Goal: Communication & Community: Answer question/provide support

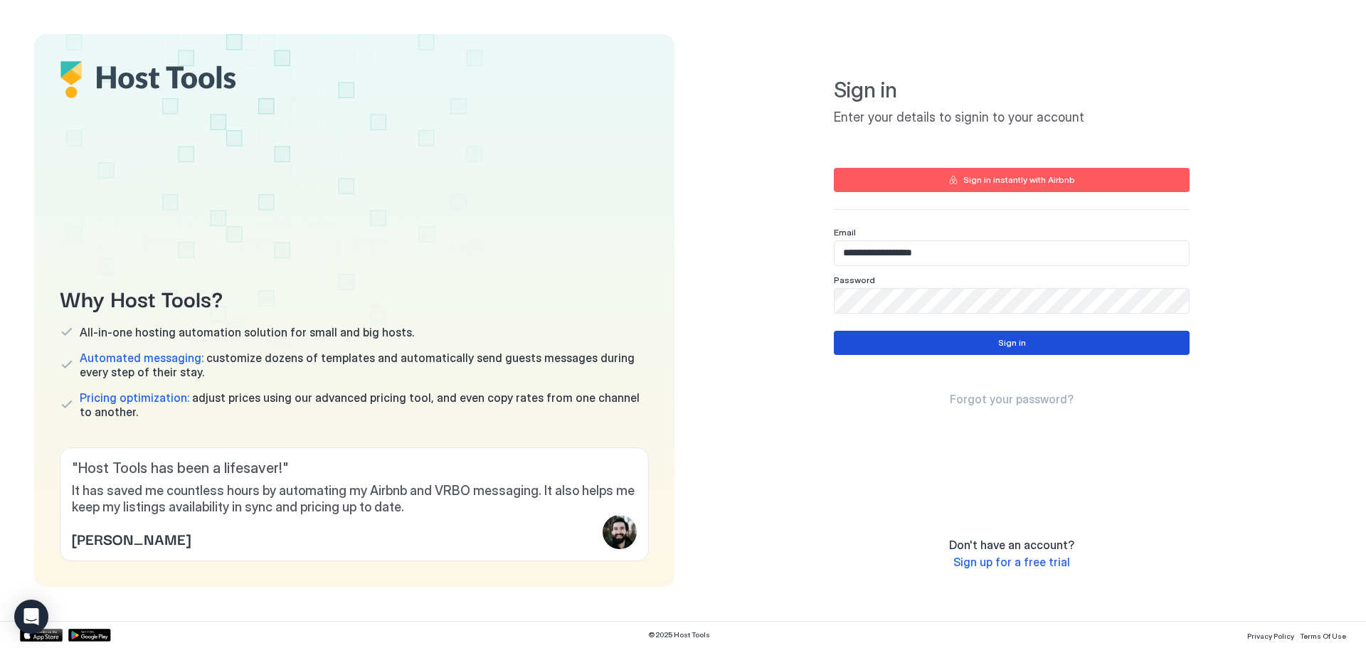
click at [1011, 342] on div "Sign in" at bounding box center [1012, 343] width 28 height 13
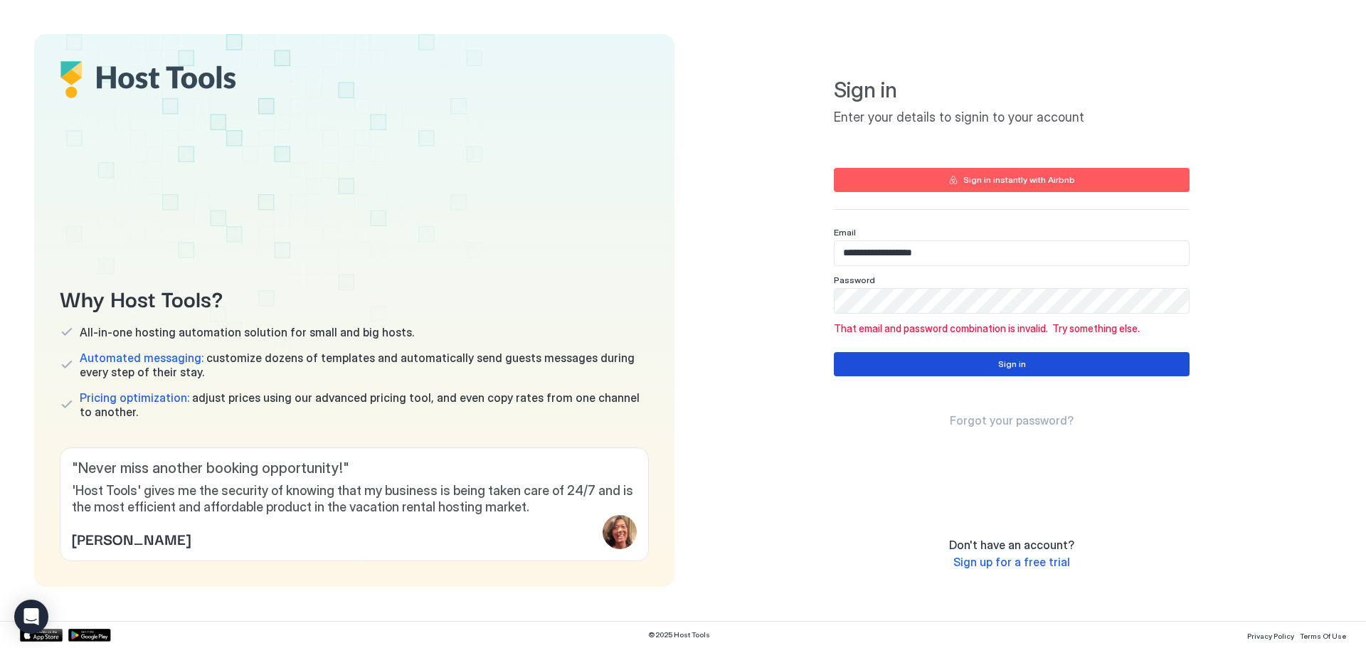
click at [1008, 366] on div "Sign in" at bounding box center [1012, 364] width 28 height 13
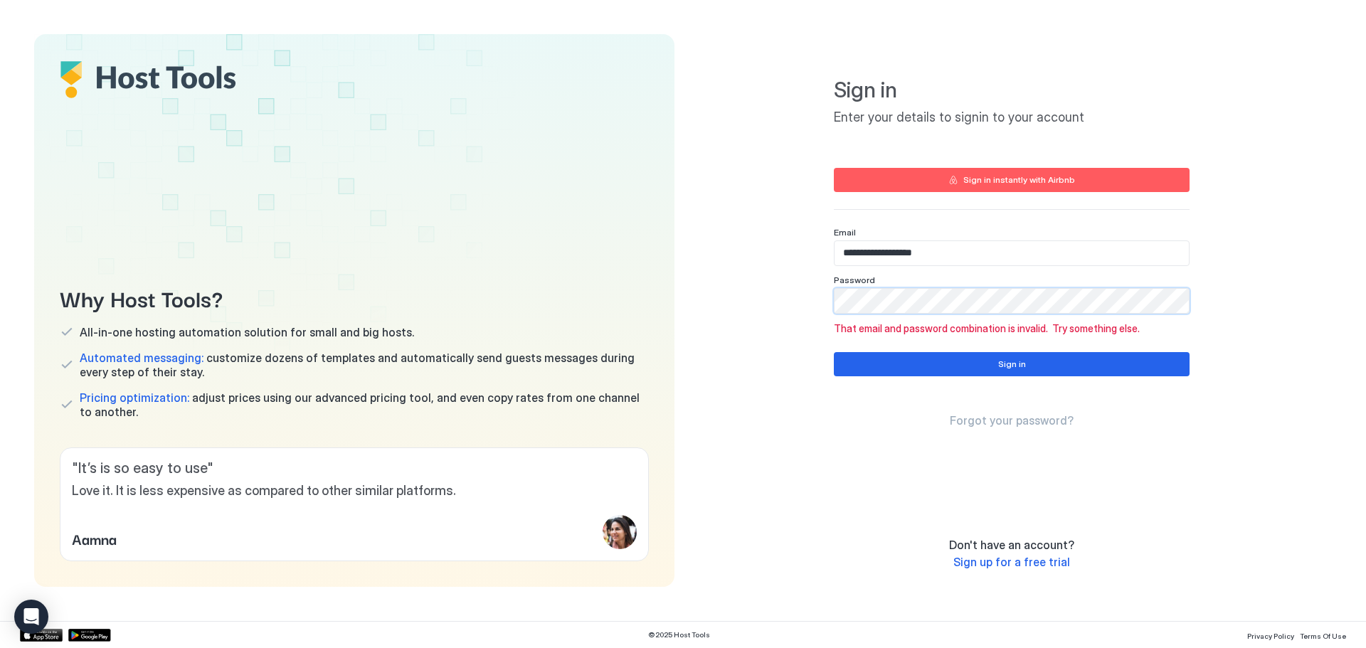
click at [813, 322] on div "**********" at bounding box center [1012, 310] width 640 height 553
drag, startPoint x: 916, startPoint y: 253, endPoint x: 778, endPoint y: 275, distance: 139.7
click at [778, 275] on div "**********" at bounding box center [1012, 310] width 640 height 553
type input "**********"
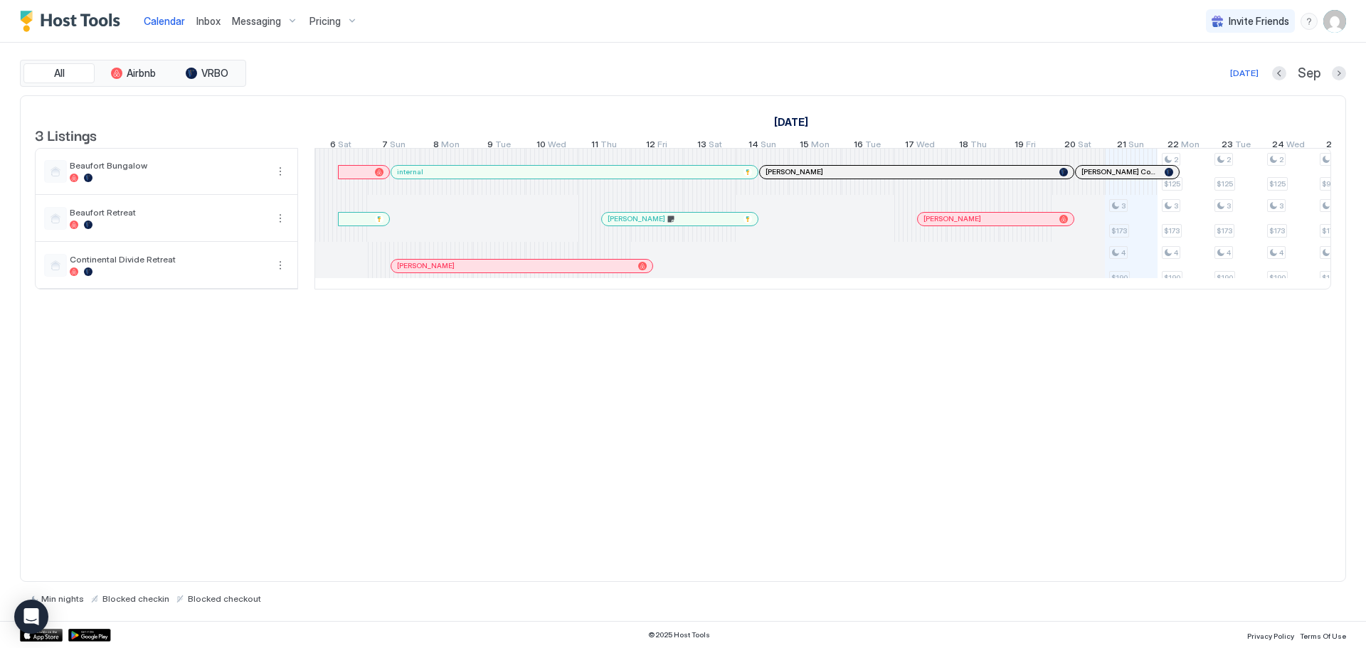
scroll to position [0, 791]
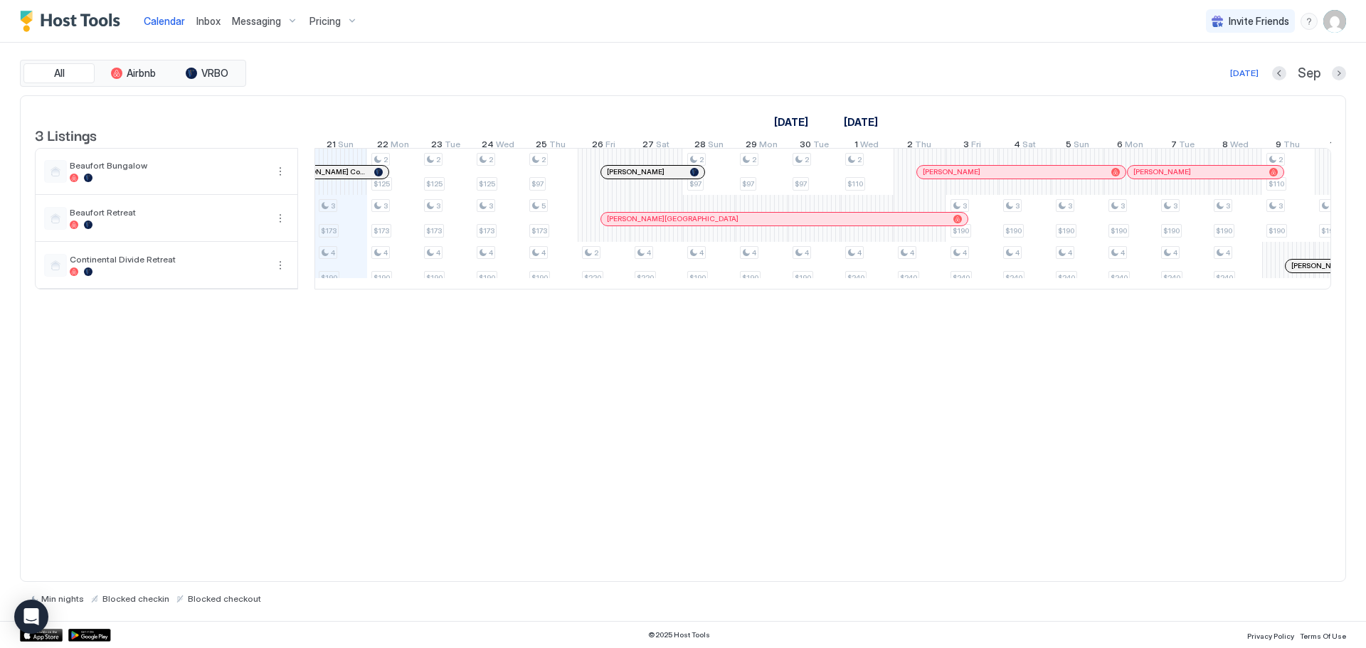
click at [329, 17] on span "Pricing" at bounding box center [325, 21] width 31 height 13
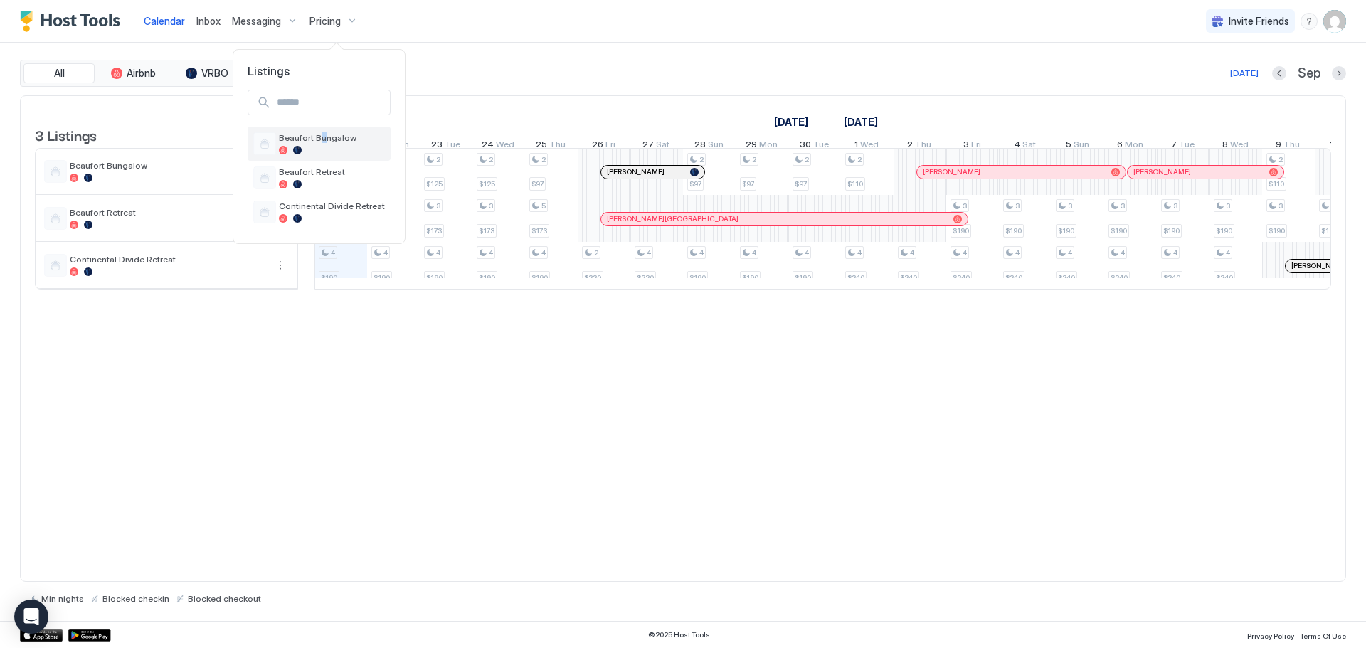
click at [322, 135] on span "Beaufort Bungalow" at bounding box center [332, 137] width 106 height 11
click at [313, 137] on span "Beaufort Bungalow" at bounding box center [332, 137] width 106 height 11
click at [297, 139] on span "Beaufort Bungalow" at bounding box center [332, 137] width 106 height 11
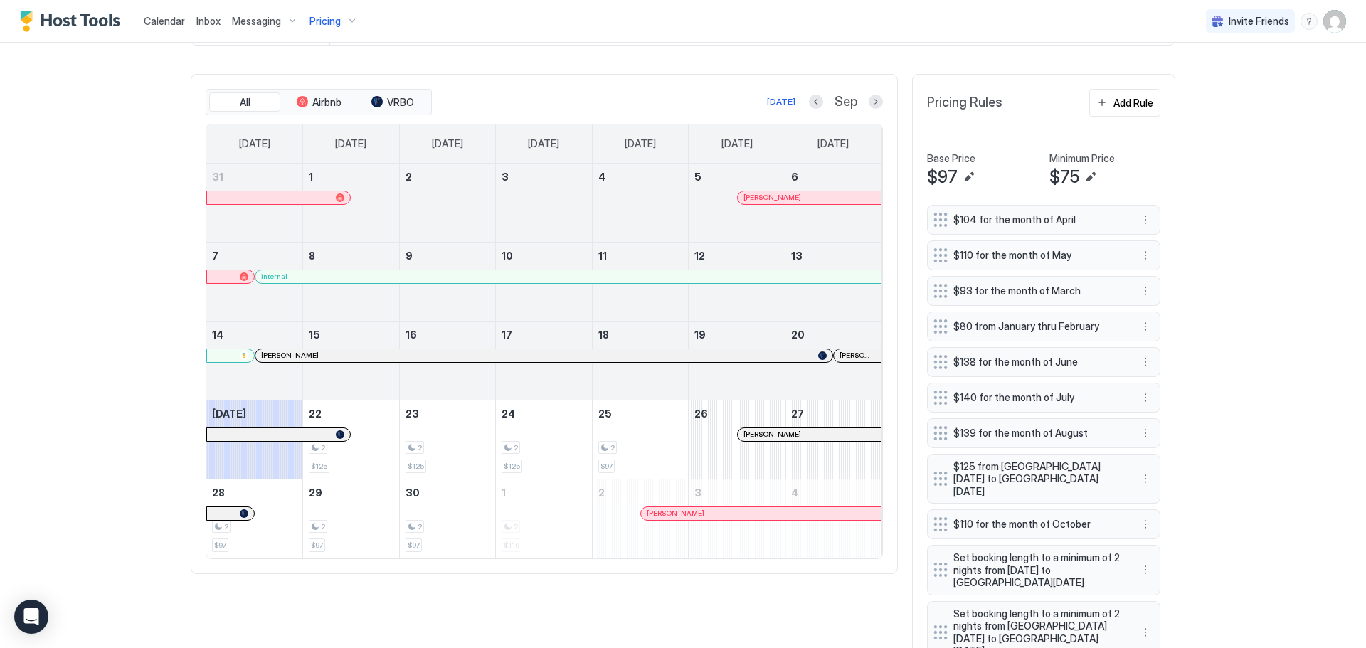
scroll to position [427, 0]
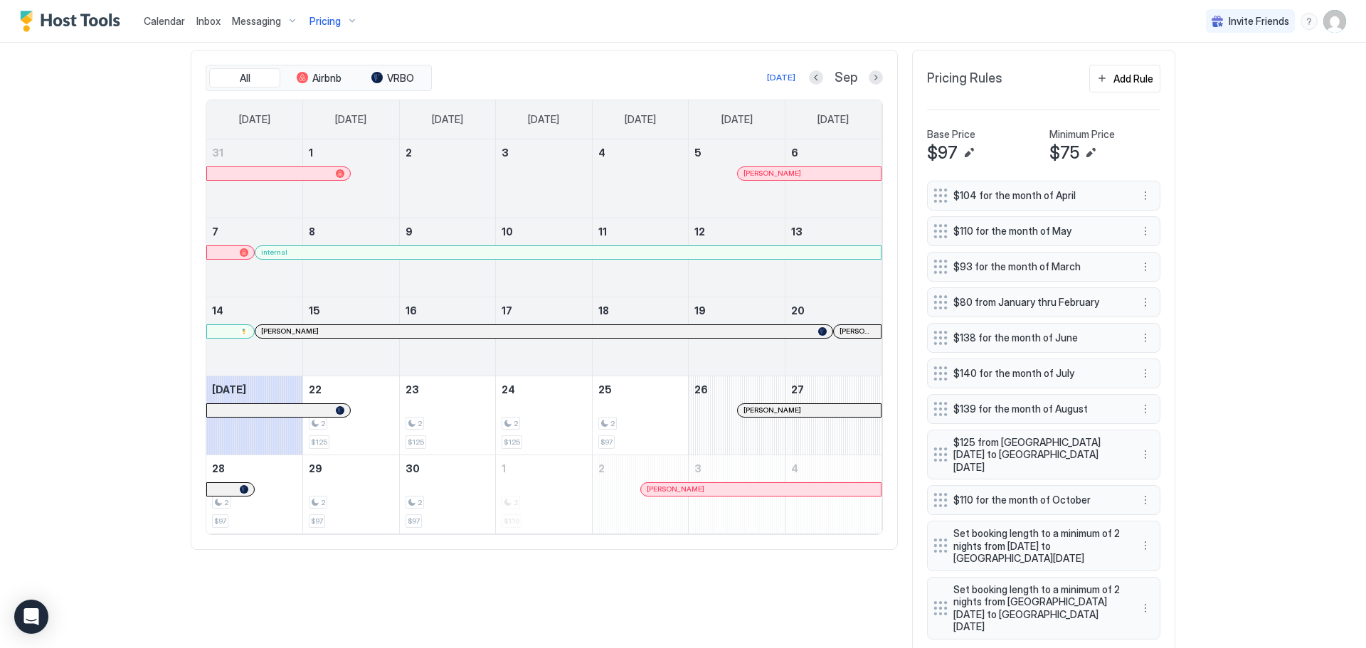
click at [841, 338] on div "[PERSON_NAME] Council" at bounding box center [857, 331] width 47 height 13
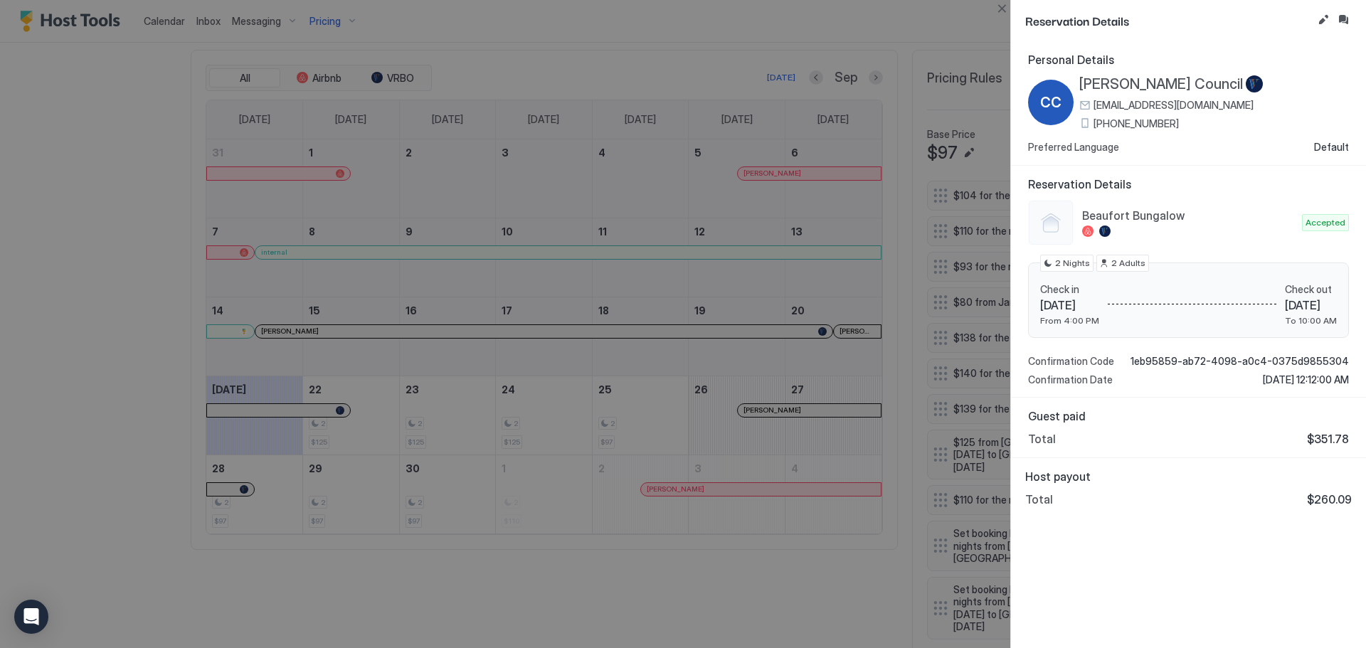
click at [197, 24] on div at bounding box center [683, 324] width 1366 height 648
click at [210, 19] on div at bounding box center [683, 324] width 1366 height 648
click at [1002, 5] on button "Close" at bounding box center [1001, 8] width 17 height 17
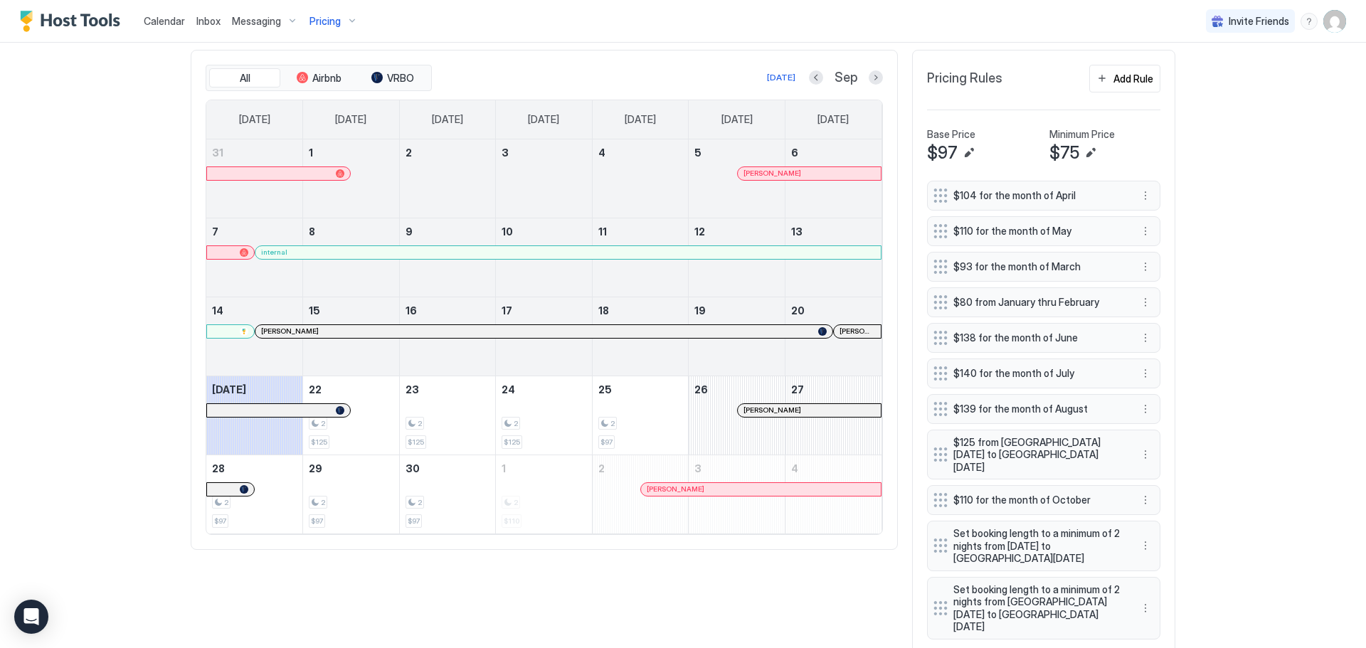
click at [206, 17] on span "Inbox" at bounding box center [208, 21] width 24 height 12
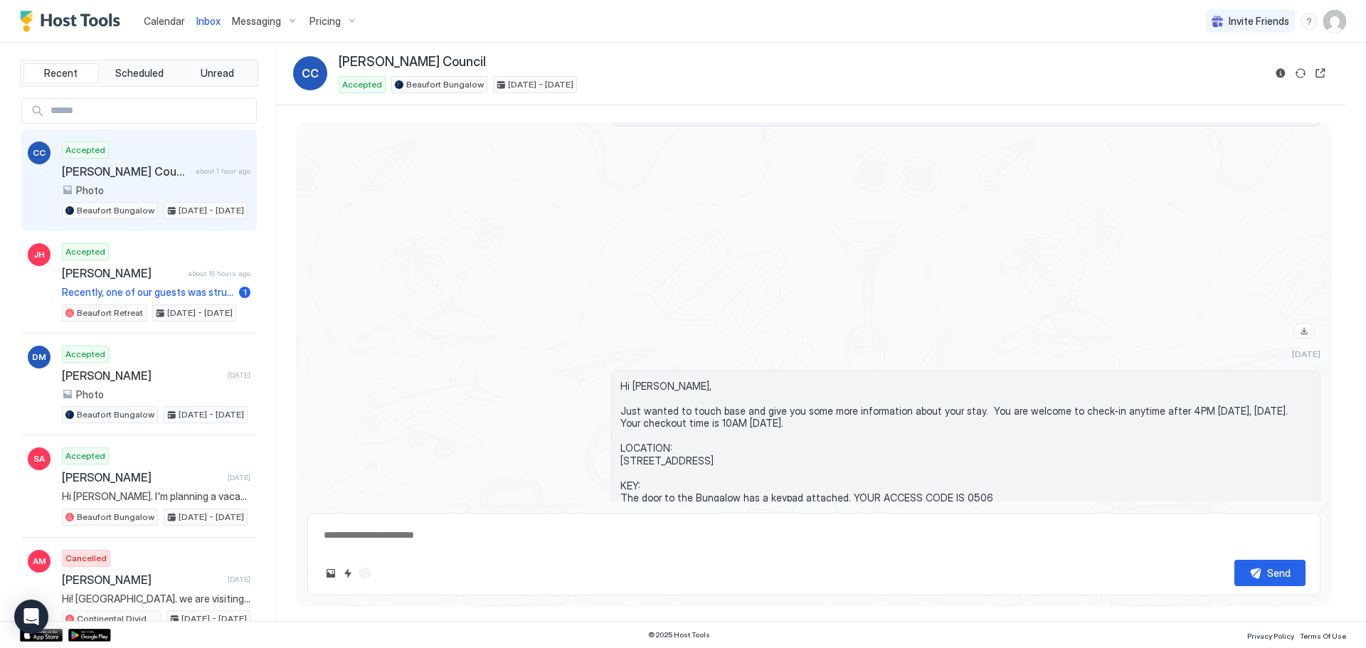
scroll to position [4249, 0]
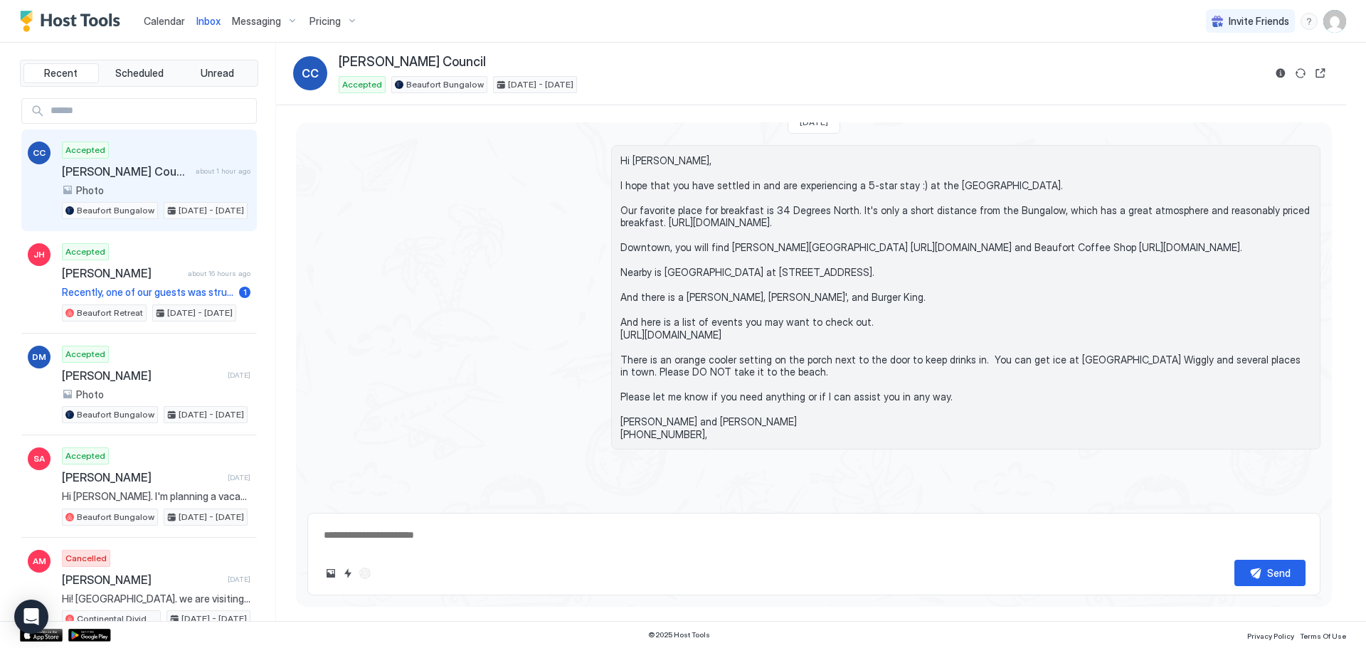
click at [325, 527] on textarea at bounding box center [813, 535] width 983 height 26
type textarea "**********"
click at [1288, 573] on div "Send" at bounding box center [1278, 573] width 23 height 15
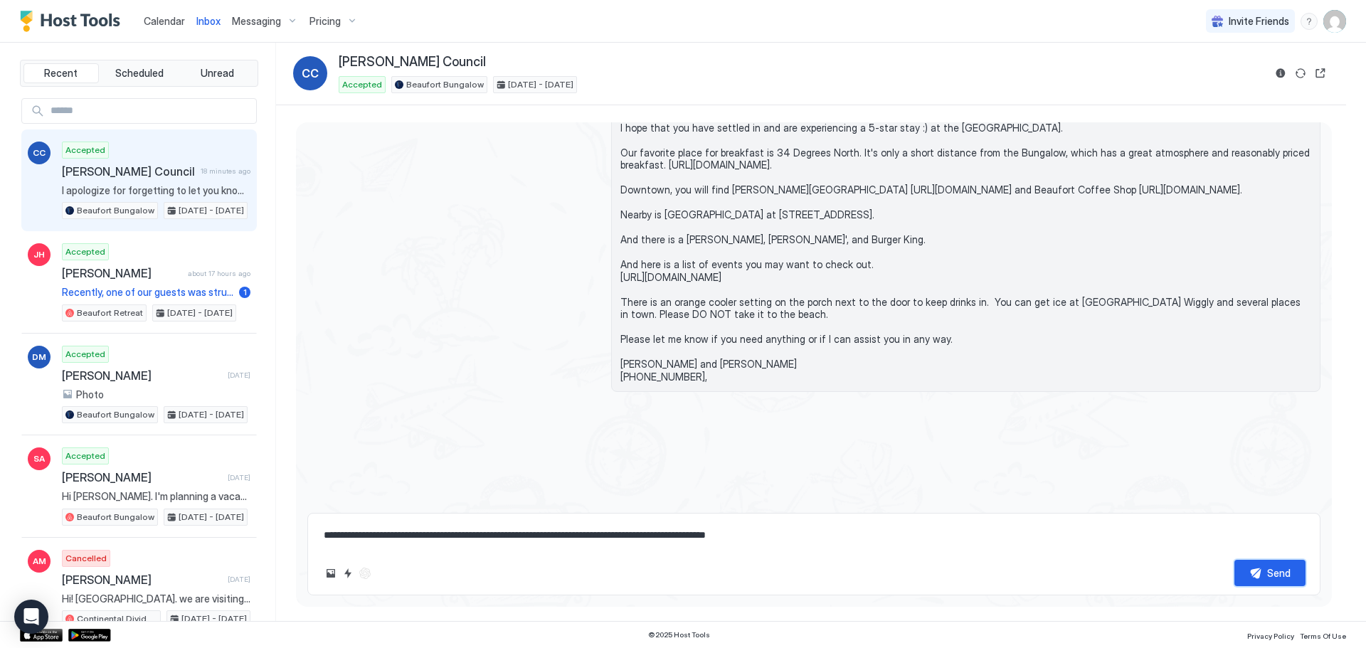
drag, startPoint x: 1295, startPoint y: 566, endPoint x: 1366, endPoint y: 215, distance: 358.5
click at [1366, 215] on div "Recent Scheduled Unread CC Accepted [PERSON_NAME] Council 18 minutes ago I apol…" at bounding box center [683, 332] width 1366 height 579
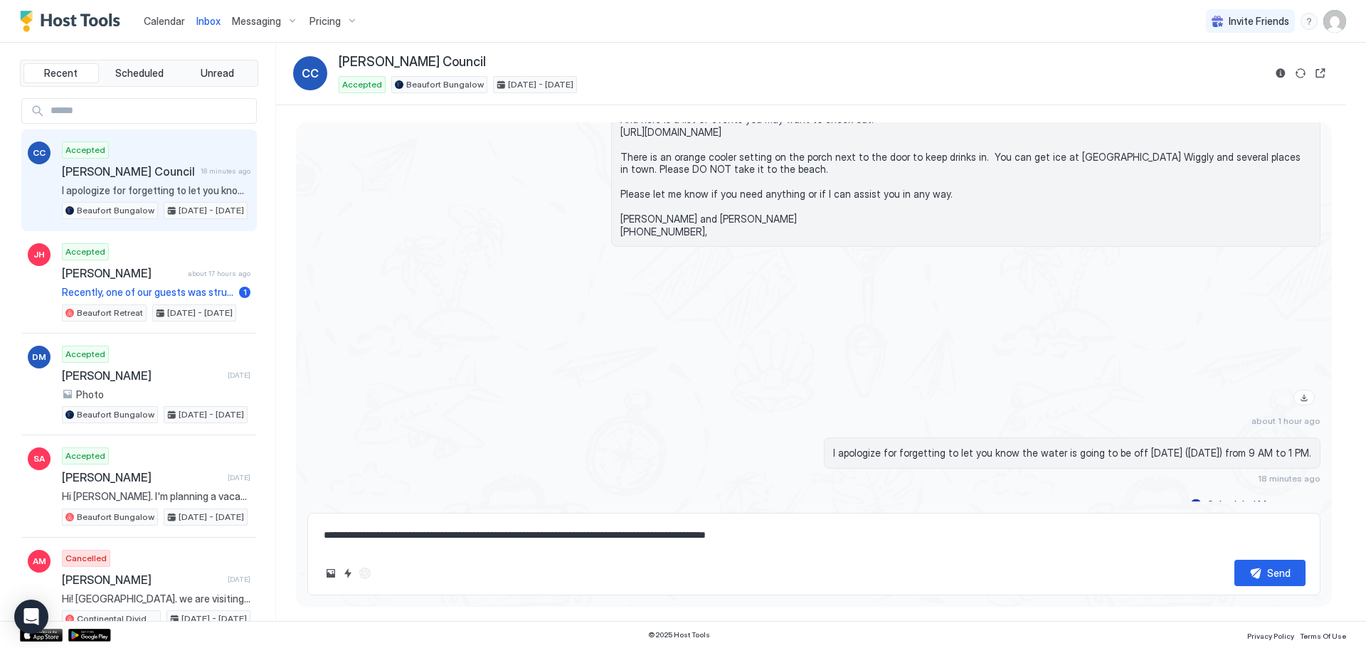
scroll to position [4455, 0]
